Goal: Task Accomplishment & Management: Manage account settings

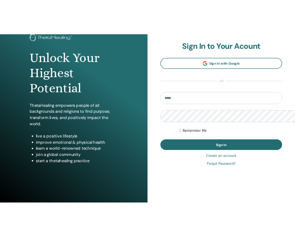
scroll to position [343, 0]
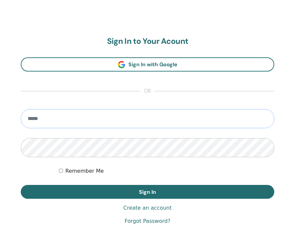
type input "**********"
click at [147, 191] on button "Sign In" at bounding box center [147, 192] width 253 height 14
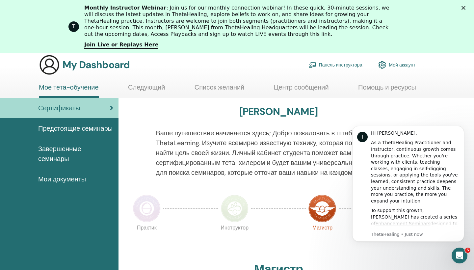
click at [294, 9] on polygon "Close" at bounding box center [463, 8] width 4 height 4
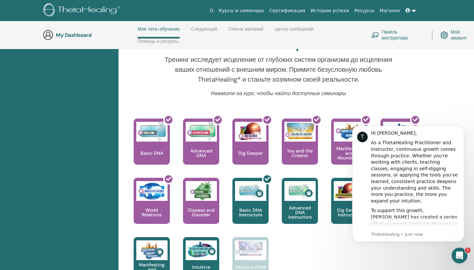
scroll to position [228, 0]
click at [294, 128] on icon "Dismiss notification" at bounding box center [462, 128] width 4 height 4
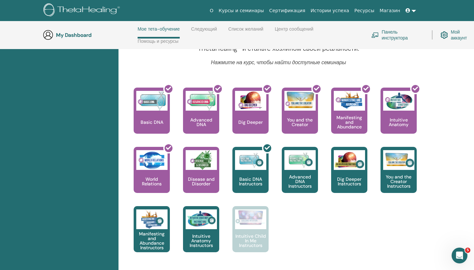
scroll to position [278, 0]
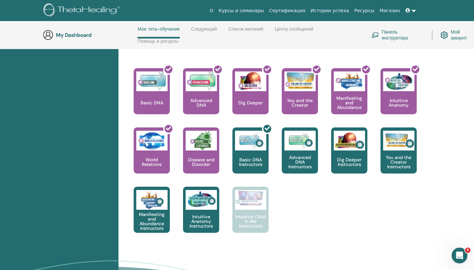
click at [294, 39] on link "Панель инструктора" at bounding box center [397, 35] width 53 height 14
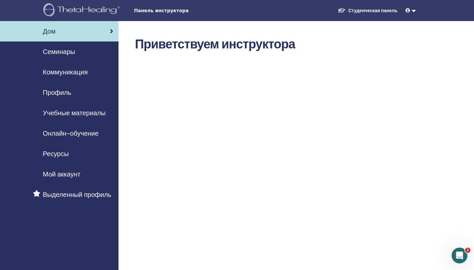
click at [408, 12] on icon at bounding box center [407, 10] width 5 height 5
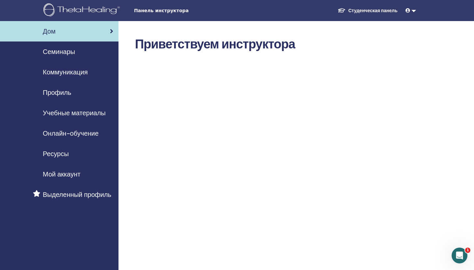
click at [67, 50] on span "Семинары" at bounding box center [59, 52] width 32 height 10
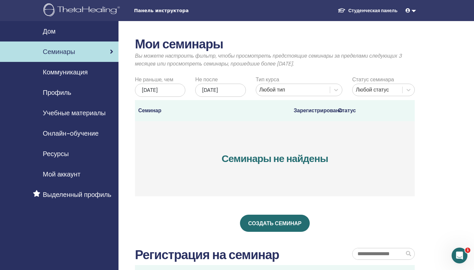
click at [63, 173] on span "Мой аккаунт" at bounding box center [62, 174] width 38 height 10
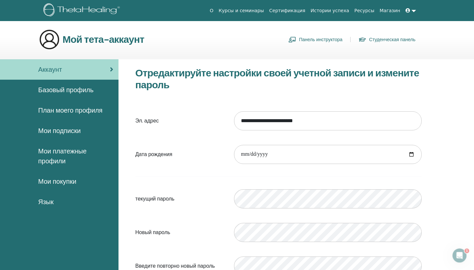
click at [72, 88] on span "Базовый профиль" at bounding box center [65, 90] width 55 height 10
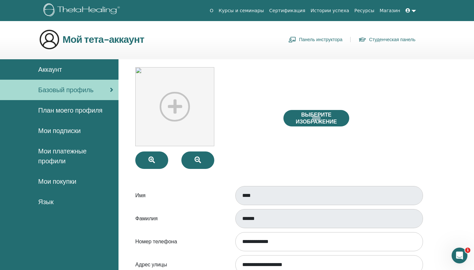
click at [174, 112] on img at bounding box center [174, 106] width 79 height 79
click at [174, 106] on img at bounding box center [174, 106] width 79 height 79
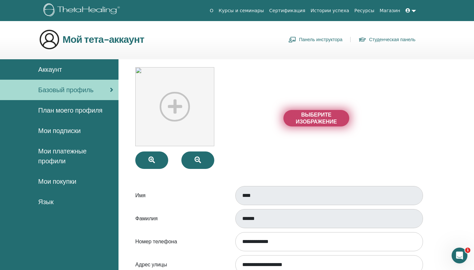
click at [313, 115] on span "Выберите изображение" at bounding box center [315, 118] width 49 height 14
click at [313, 116] on input "Выберите изображение" at bounding box center [316, 118] width 9 height 5
type input "**********"
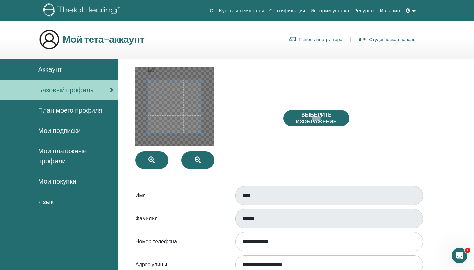
click at [199, 127] on div at bounding box center [174, 106] width 53 height 53
click at [156, 161] on button "button" at bounding box center [151, 159] width 33 height 17
click at [175, 110] on span at bounding box center [171, 104] width 53 height 53
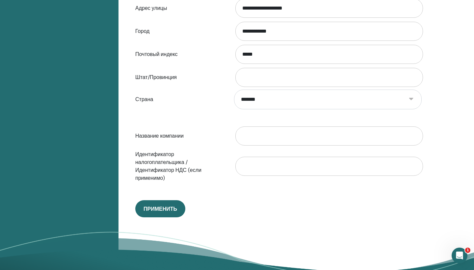
scroll to position [271, 0]
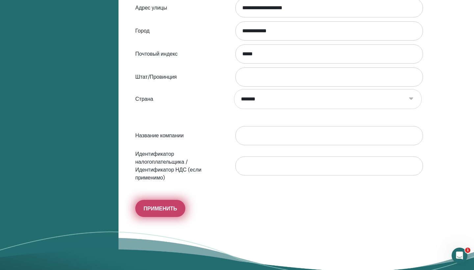
click at [170, 209] on span "Применить" at bounding box center [160, 208] width 34 height 7
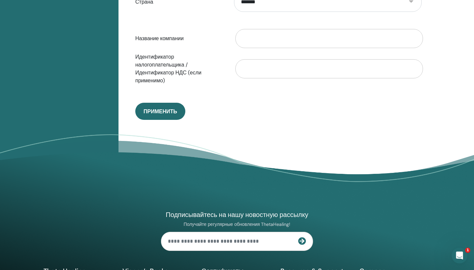
scroll to position [392, 0]
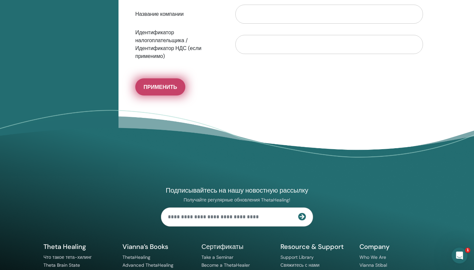
click at [168, 87] on span "Применить" at bounding box center [160, 87] width 34 height 7
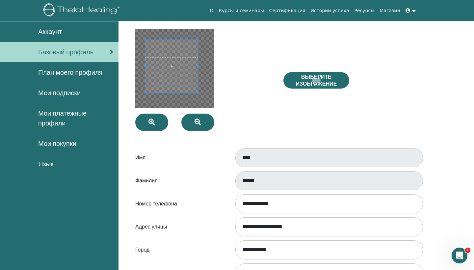
scroll to position [35, 0]
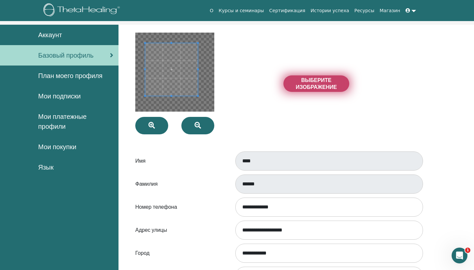
click at [317, 84] on span "Выберите изображение" at bounding box center [315, 84] width 49 height 14
click at [317, 84] on input "Выберите изображение" at bounding box center [316, 83] width 9 height 5
type input "**********"
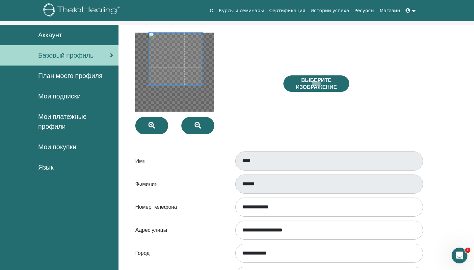
click at [176, 54] on span at bounding box center [175, 59] width 53 height 53
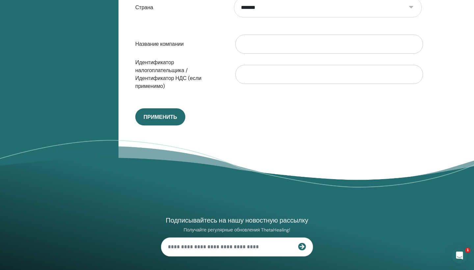
scroll to position [375, 0]
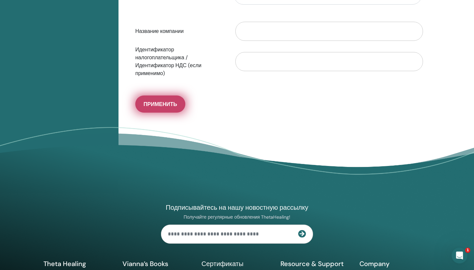
click at [164, 106] on span "Применить" at bounding box center [160, 104] width 34 height 7
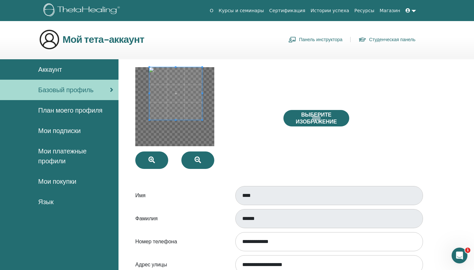
scroll to position [0, 0]
click at [80, 112] on span "План моего профиля" at bounding box center [70, 110] width 64 height 10
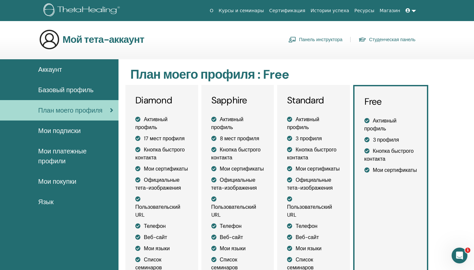
click at [70, 134] on span "Мои подписки" at bounding box center [59, 131] width 42 height 10
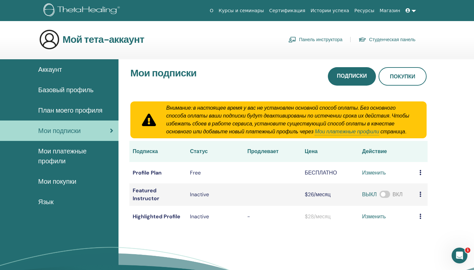
click at [70, 150] on span "Мои платежные профили" at bounding box center [75, 156] width 75 height 20
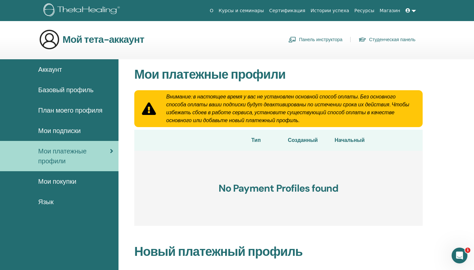
click at [61, 181] on span "Мои покупки" at bounding box center [57, 181] width 38 height 10
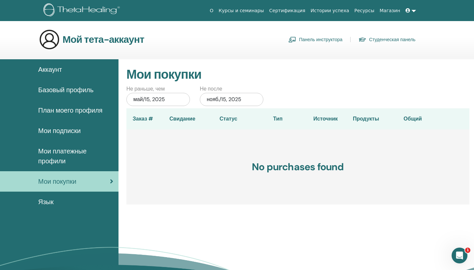
click at [60, 67] on span "Аккаунт" at bounding box center [50, 69] width 24 height 10
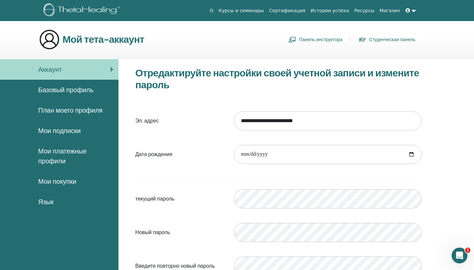
click at [294, 9] on link "Сертификация" at bounding box center [286, 11] width 41 height 12
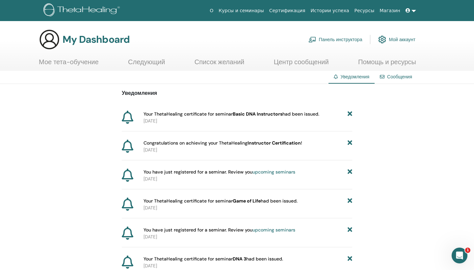
click at [94, 63] on link "Мое тета-обучение" at bounding box center [69, 64] width 60 height 13
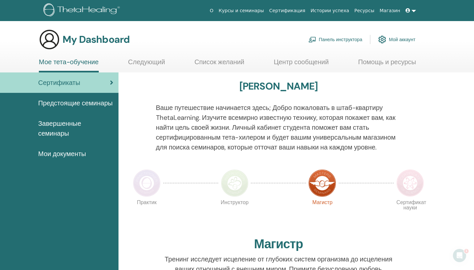
click at [72, 159] on span "Мои документы" at bounding box center [62, 154] width 48 height 10
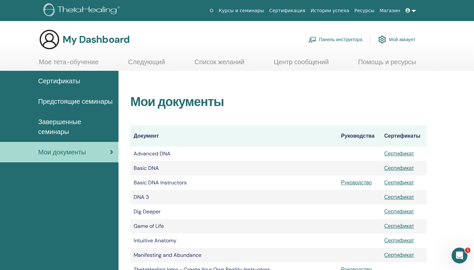
click at [397, 154] on link "Сертификат" at bounding box center [399, 153] width 30 height 7
click at [361, 183] on link "Руководство" at bounding box center [356, 182] width 31 height 7
click at [406, 183] on link "Сертификат" at bounding box center [399, 182] width 30 height 7
